Goal: Task Accomplishment & Management: Manage account settings

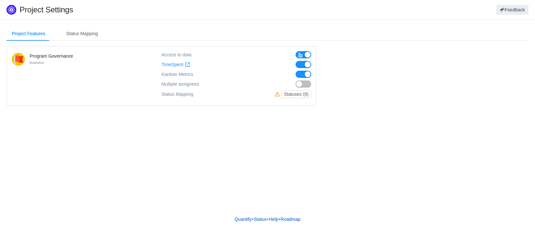
click at [305, 82] on button "button" at bounding box center [303, 84] width 16 height 7
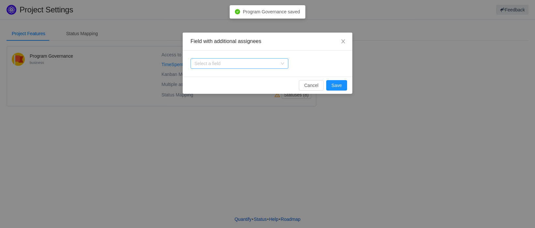
click at [245, 66] on div "Select a field" at bounding box center [235, 63] width 83 height 7
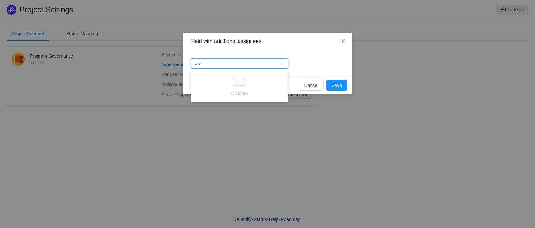
type input "a"
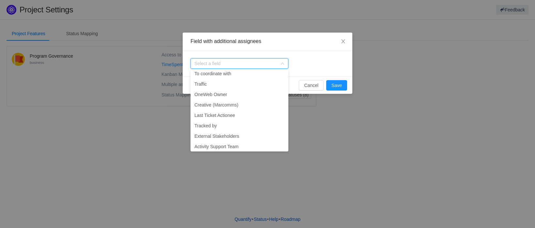
scroll to position [1019, 0]
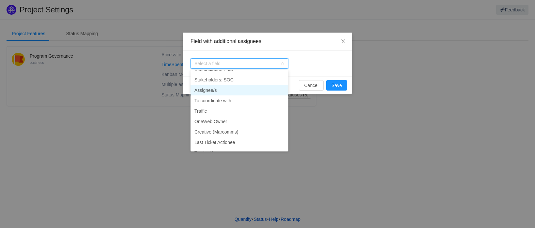
click at [238, 87] on li "Assignee/s" at bounding box center [239, 90] width 98 height 10
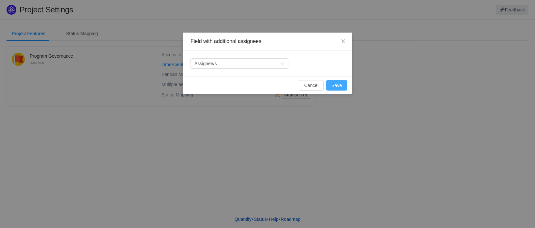
click at [334, 88] on button "Save" at bounding box center [336, 85] width 21 height 10
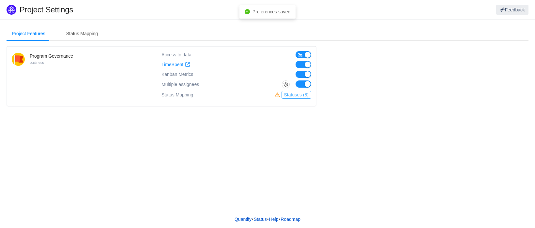
click at [295, 94] on button "Statuses (8)" at bounding box center [296, 95] width 30 height 8
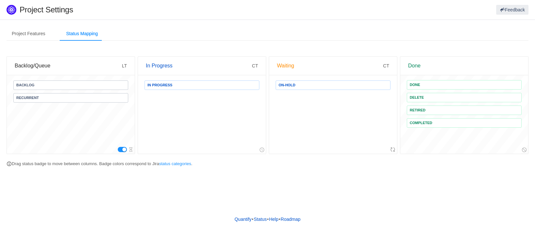
click at [323, 189] on div "Project Features Status Mapping Program Governance business Access to data Time…" at bounding box center [267, 115] width 535 height 191
click at [29, 32] on div "Project Features" at bounding box center [29, 33] width 44 height 15
